Goal: Transaction & Acquisition: Register for event/course

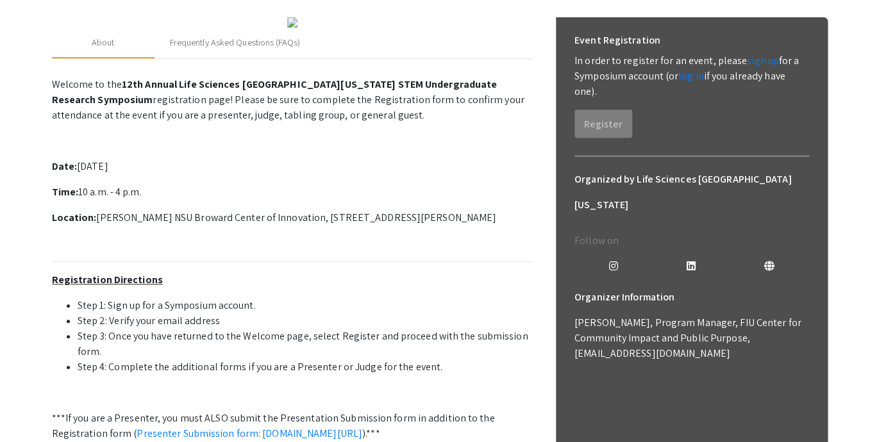
scroll to position [174, 0]
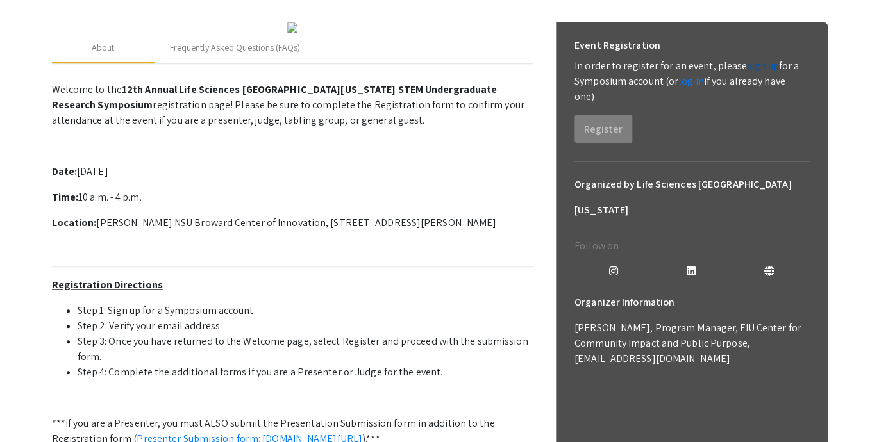
click at [752, 65] on link "sign up" at bounding box center [763, 65] width 32 height 13
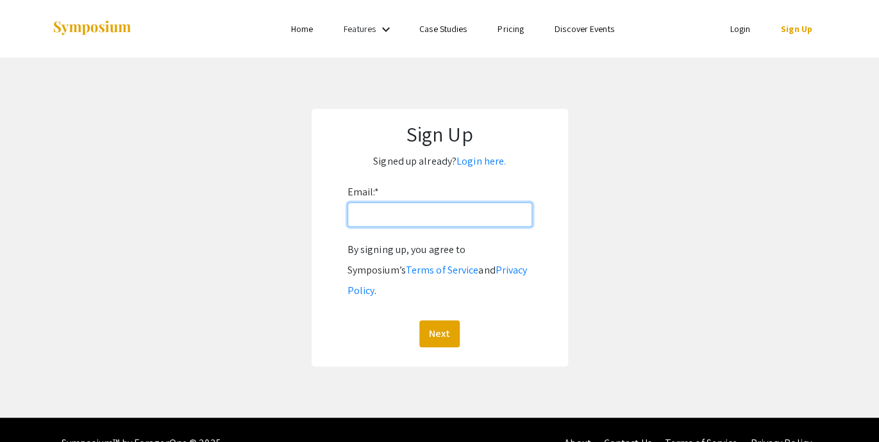
click at [372, 219] on input "Email: *" at bounding box center [439, 215] width 185 height 24
type input "[EMAIL_ADDRESS][DOMAIN_NAME]"
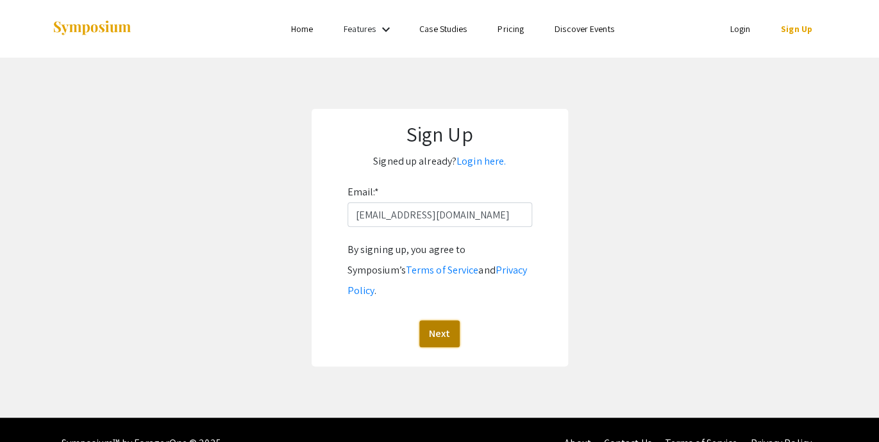
click at [433, 321] on button "Next" at bounding box center [439, 334] width 40 height 27
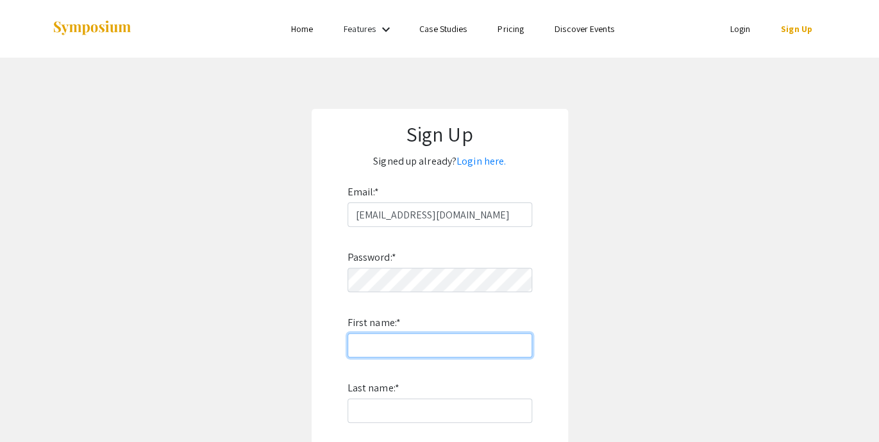
click at [395, 350] on input "First name: *" at bounding box center [439, 345] width 185 height 24
type input "[PERSON_NAME]"
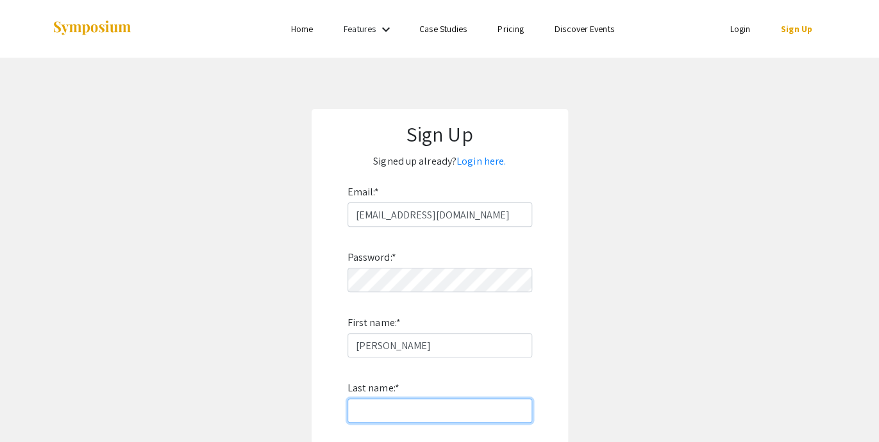
click at [382, 412] on input "Last name: *" at bounding box center [439, 411] width 185 height 24
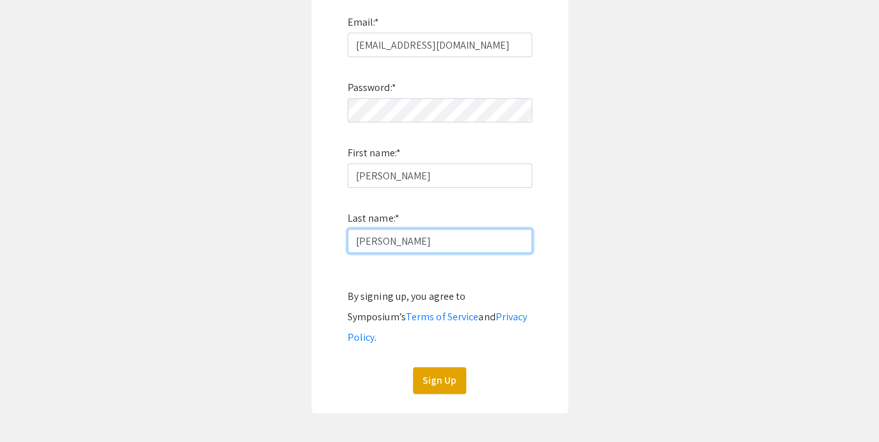
scroll to position [175, 0]
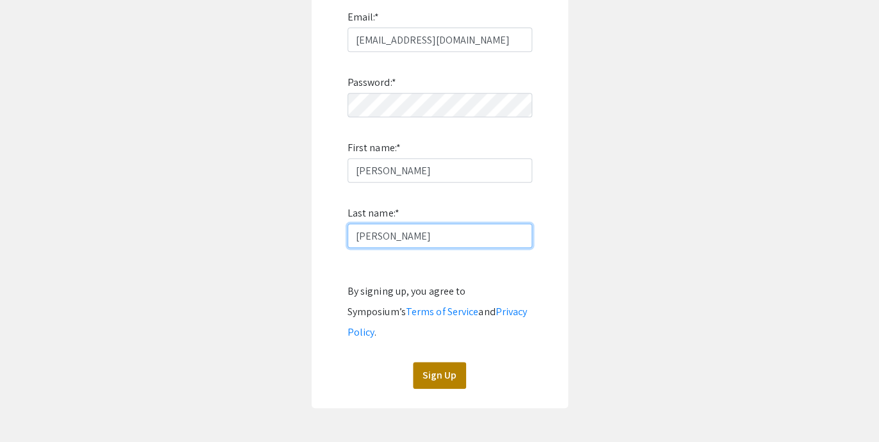
type input "[PERSON_NAME]"
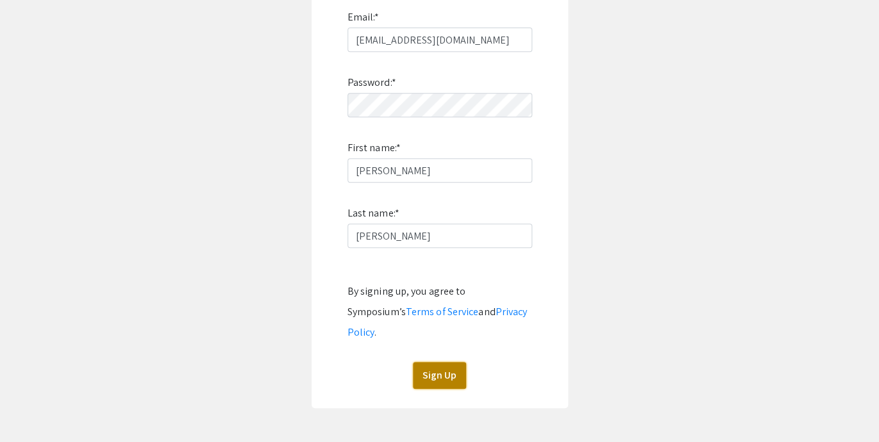
click at [440, 362] on button "Sign Up" at bounding box center [439, 375] width 53 height 27
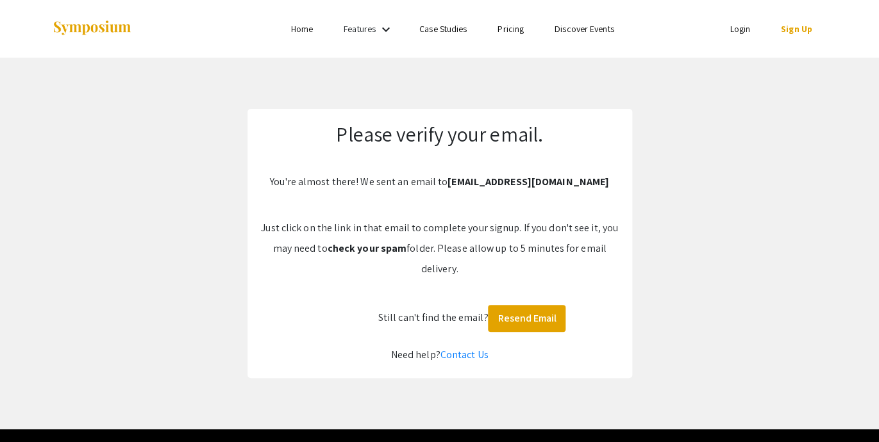
click at [717, 119] on app-signup "Please verify your email. You're almost there! We sent an email to [EMAIL_ADDRE…" at bounding box center [439, 243] width 879 height 269
click at [296, 38] on div at bounding box center [180, 29] width 256 height 58
click at [296, 36] on li "Home" at bounding box center [302, 28] width 53 height 15
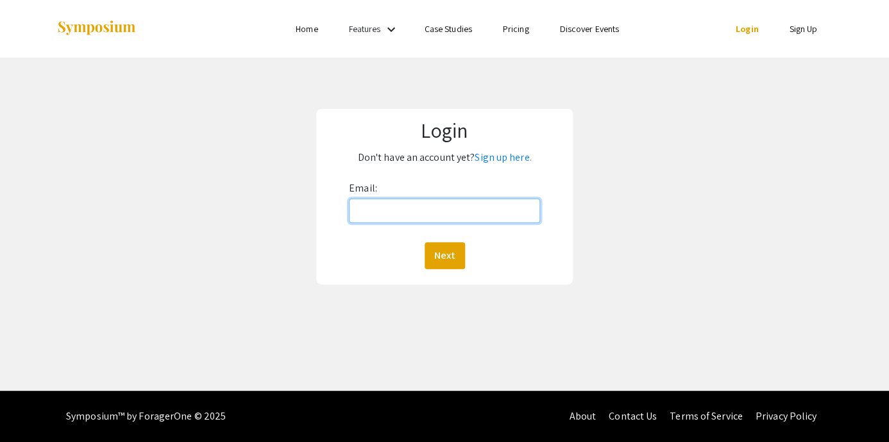
click at [419, 217] on input "Email:" at bounding box center [444, 211] width 191 height 24
type input "[EMAIL_ADDRESS][DOMAIN_NAME]"
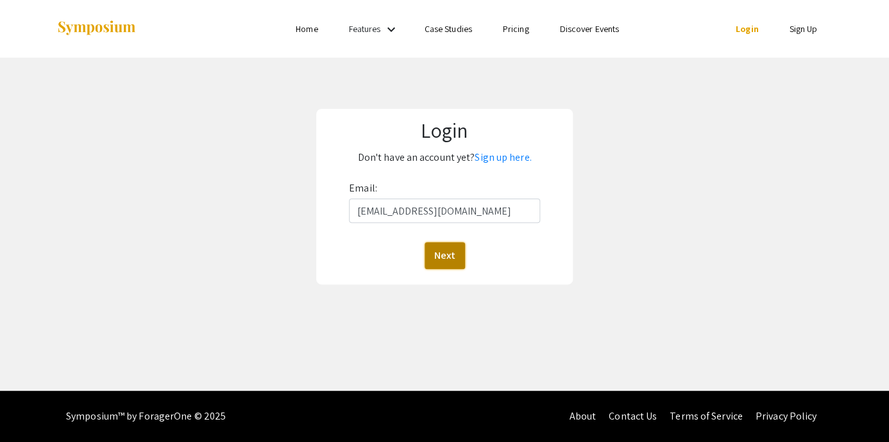
click at [438, 251] on button "Next" at bounding box center [444, 255] width 40 height 27
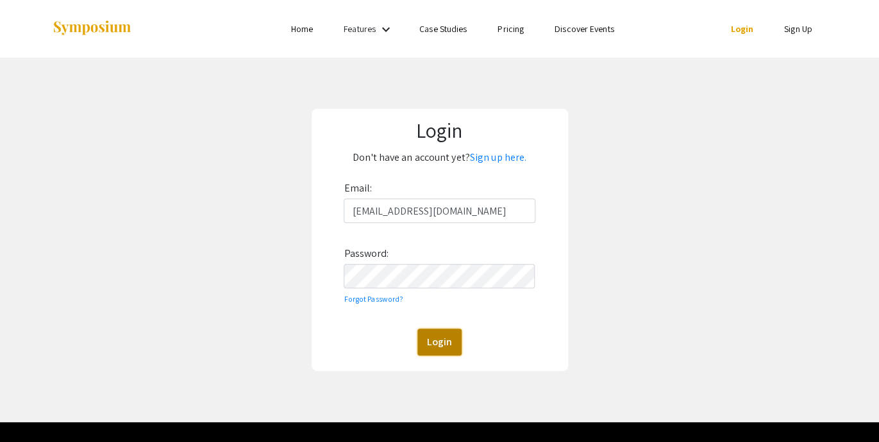
click at [435, 335] on button "Login" at bounding box center [439, 342] width 44 height 27
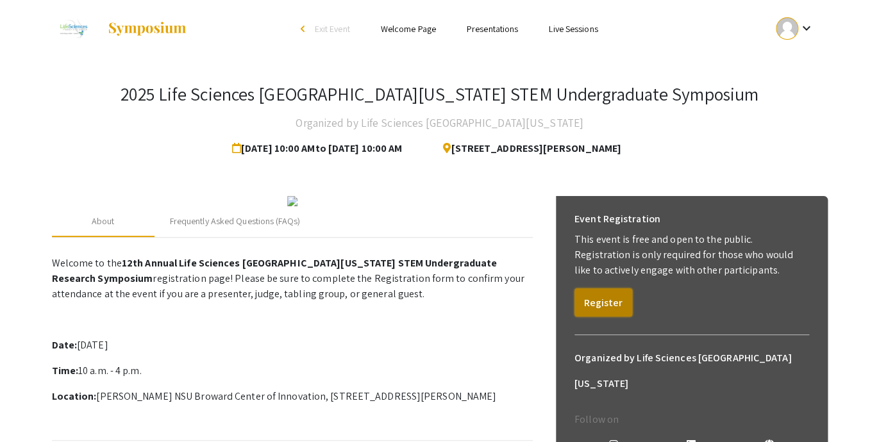
click at [605, 306] on button "Register" at bounding box center [603, 302] width 58 height 28
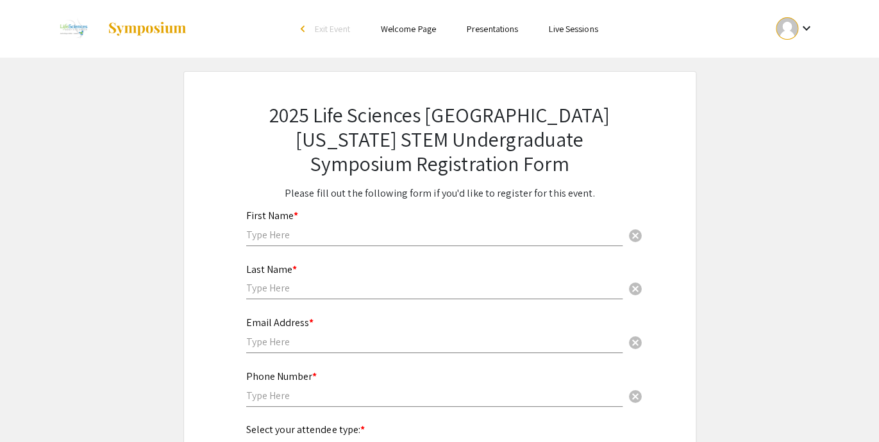
click at [356, 238] on input "text" at bounding box center [434, 234] width 376 height 13
type input "[PERSON_NAME]"
click at [280, 292] on input "text" at bounding box center [434, 287] width 376 height 13
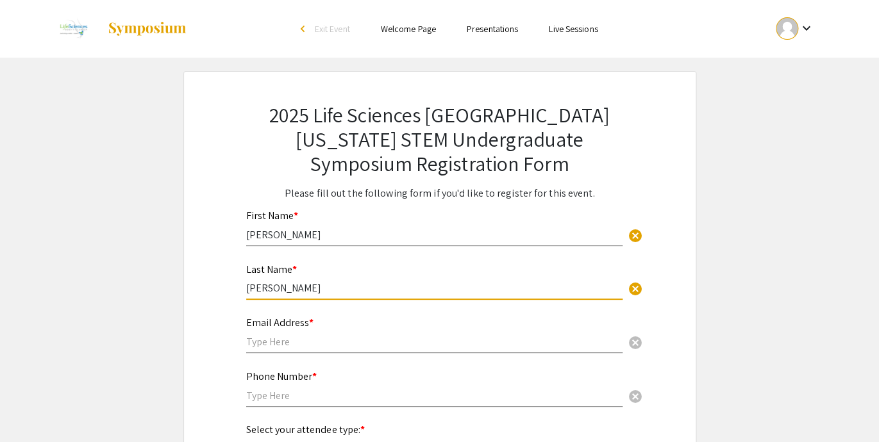
type input "[PERSON_NAME]"
click at [274, 342] on input "text" at bounding box center [434, 341] width 376 height 13
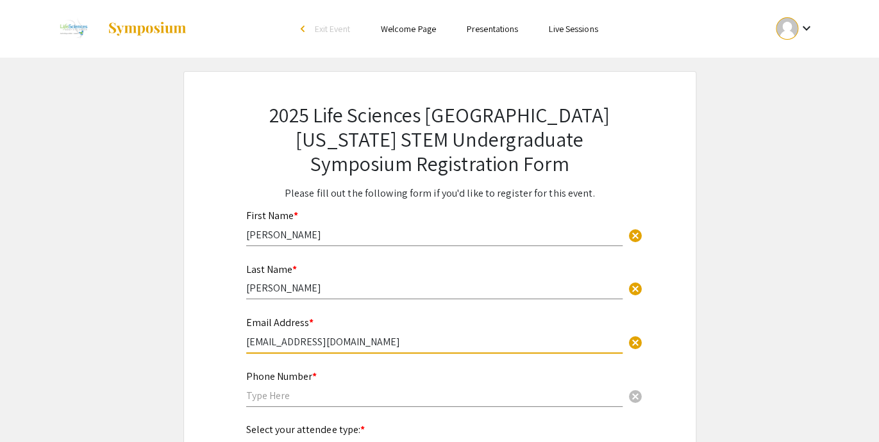
type input "[EMAIL_ADDRESS][DOMAIN_NAME]"
click at [267, 401] on input "text" at bounding box center [434, 395] width 376 height 13
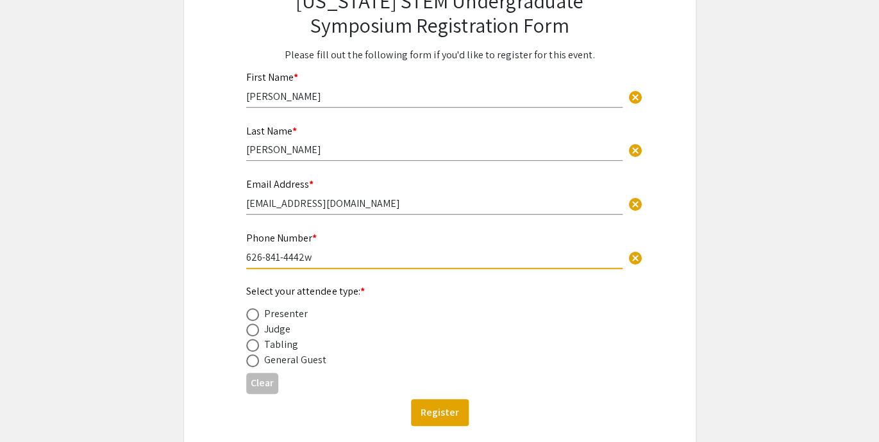
scroll to position [139, 0]
type input "626-841-4442"
click at [252, 334] on span at bounding box center [252, 329] width 13 height 13
click at [252, 334] on input "radio" at bounding box center [252, 329] width 13 height 13
radio input "true"
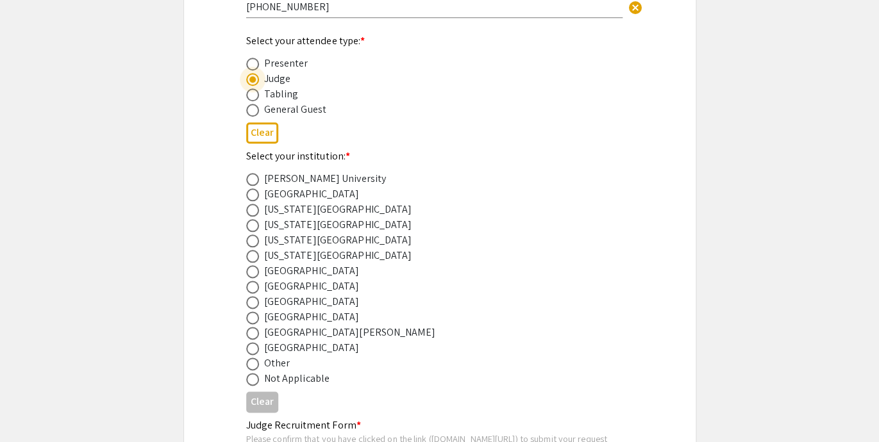
scroll to position [447, 0]
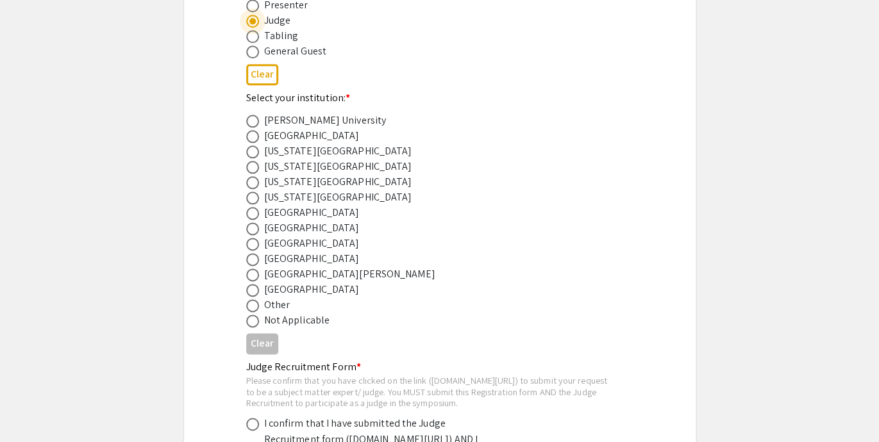
click at [250, 247] on span at bounding box center [252, 244] width 13 height 13
click at [250, 247] on input "radio" at bounding box center [252, 244] width 13 height 13
radio input "true"
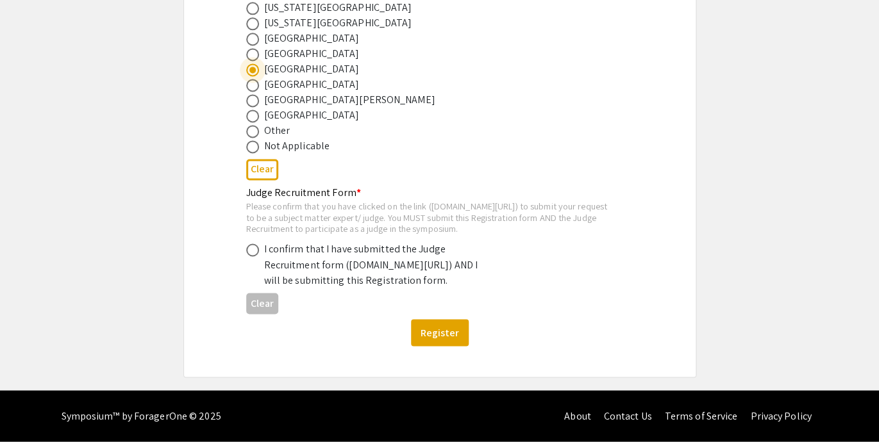
scroll to position [666, 0]
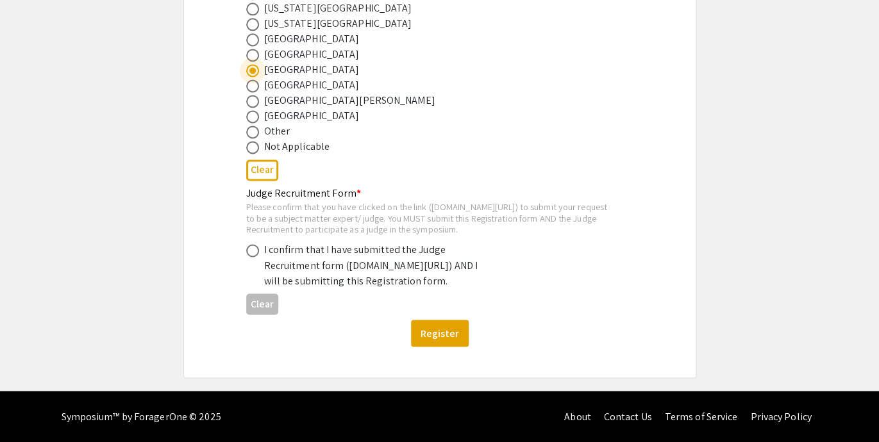
click at [251, 244] on span at bounding box center [252, 250] width 13 height 13
click at [251, 244] on input "radio" at bounding box center [252, 250] width 13 height 13
radio input "true"
click at [436, 333] on button "Register" at bounding box center [440, 333] width 58 height 27
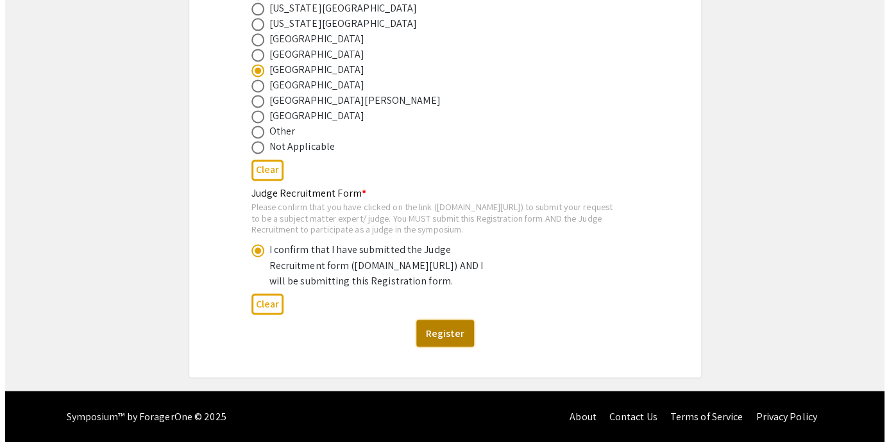
scroll to position [0, 0]
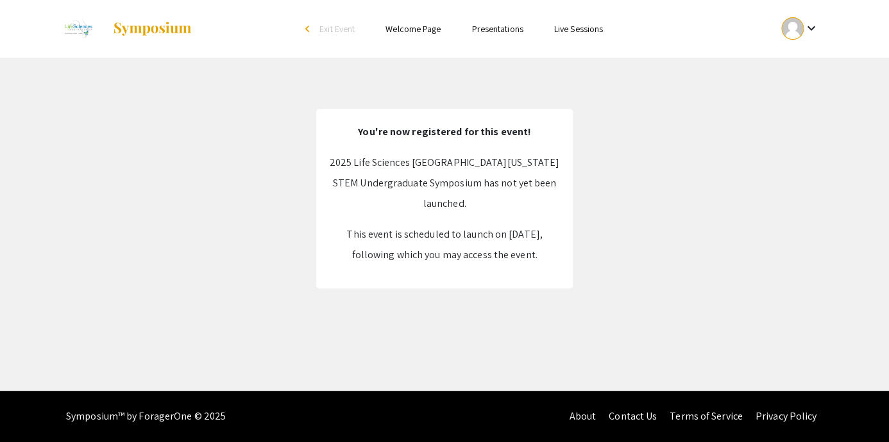
click at [628, 123] on app-register "You're now registered for this event! 2025 Life Sciences South Florida STEM Und…" at bounding box center [444, 198] width 889 height 179
